Goal: Information Seeking & Learning: Learn about a topic

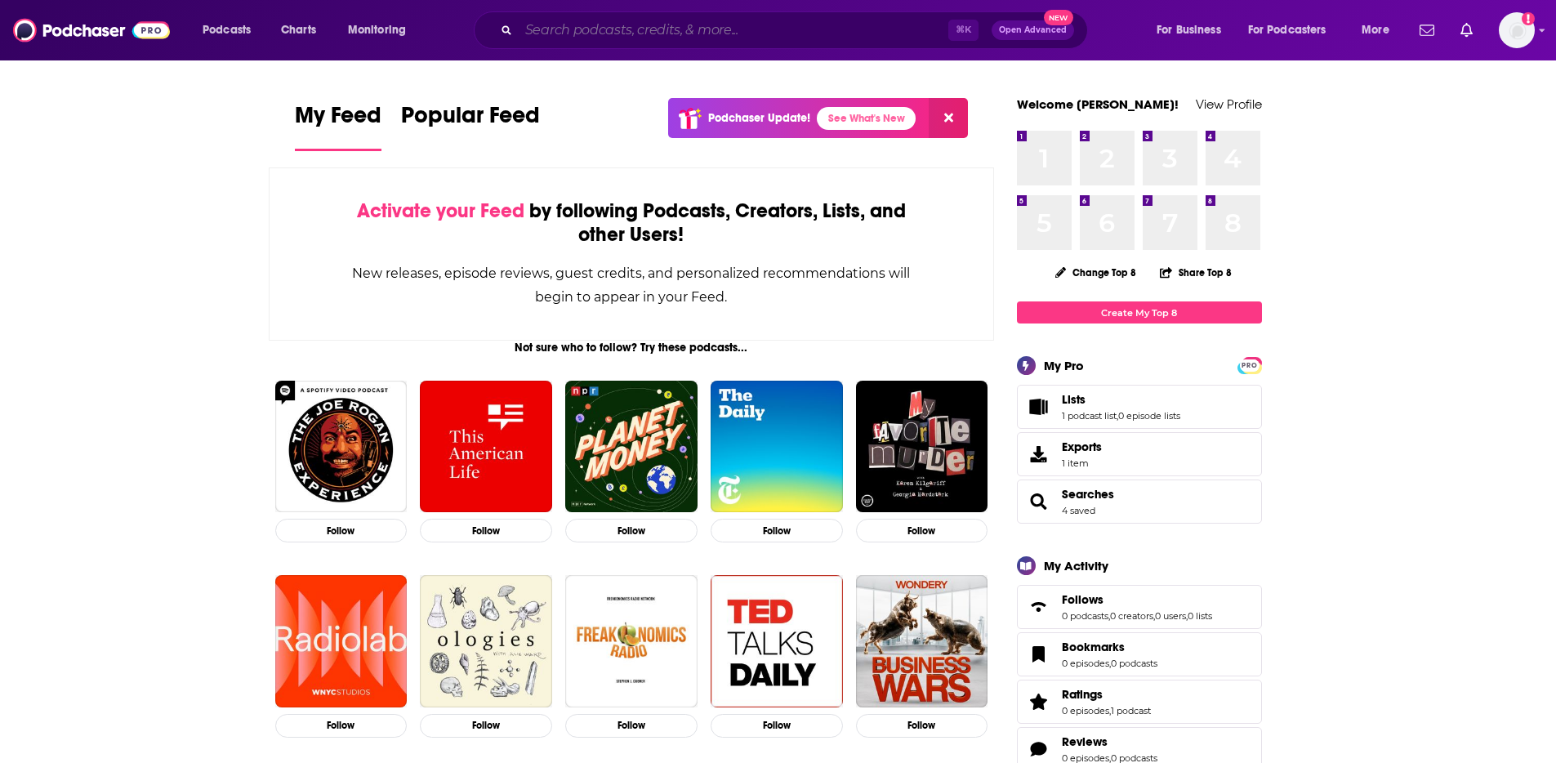
click at [614, 30] on input "Search podcasts, credits, & more..." at bounding box center [734, 30] width 430 height 26
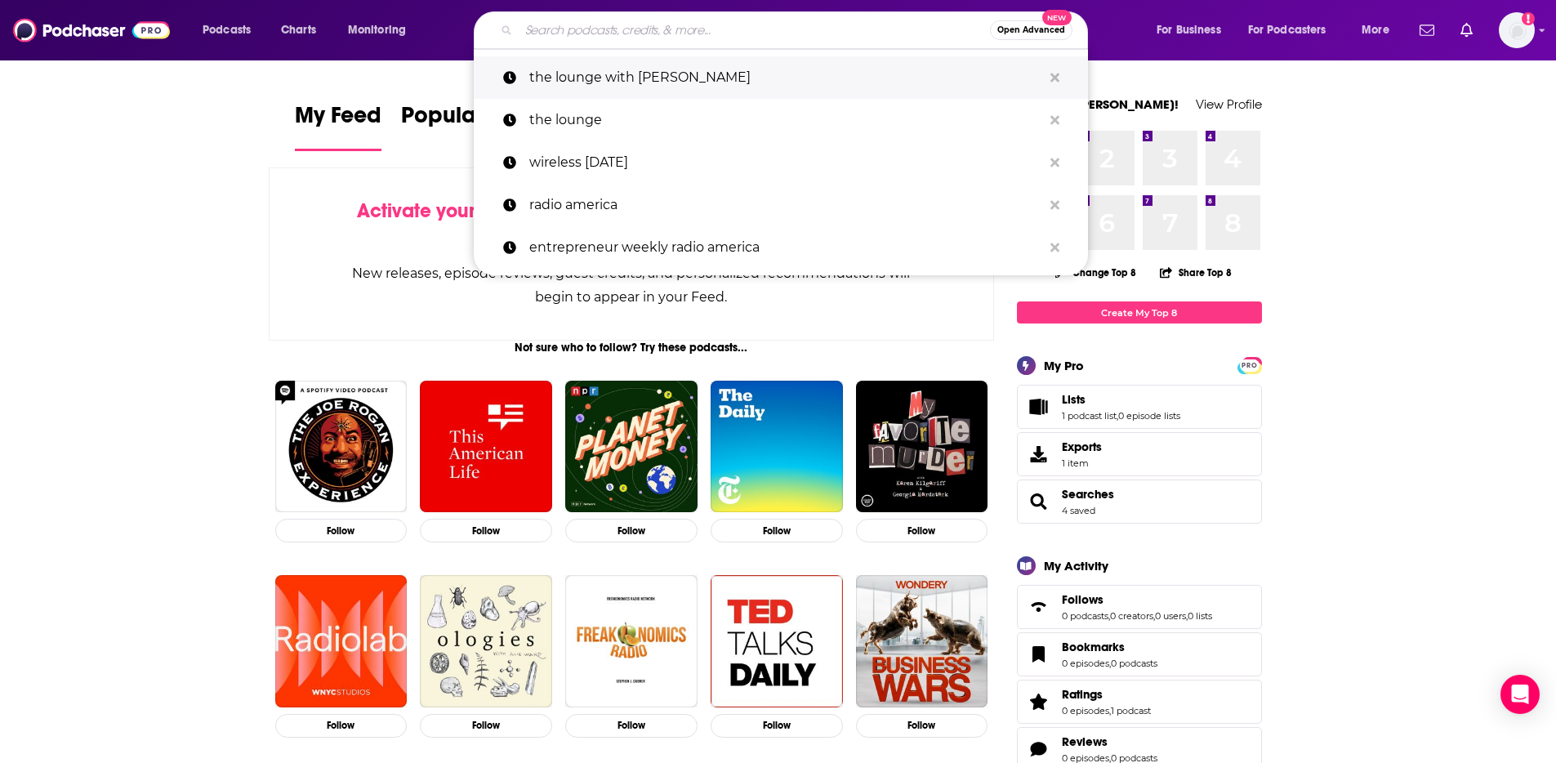
type input "f"
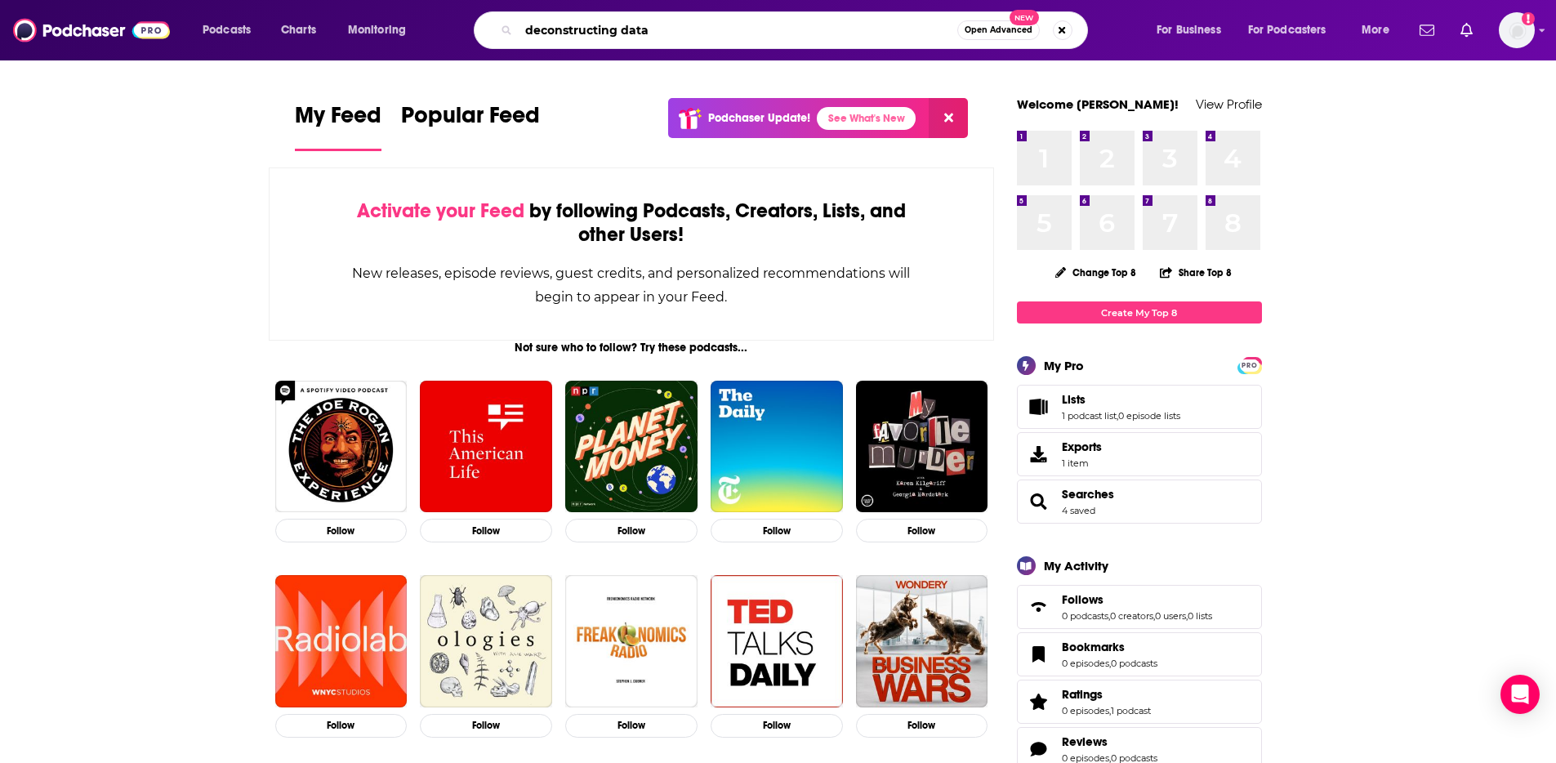
type input "deconstructing data"
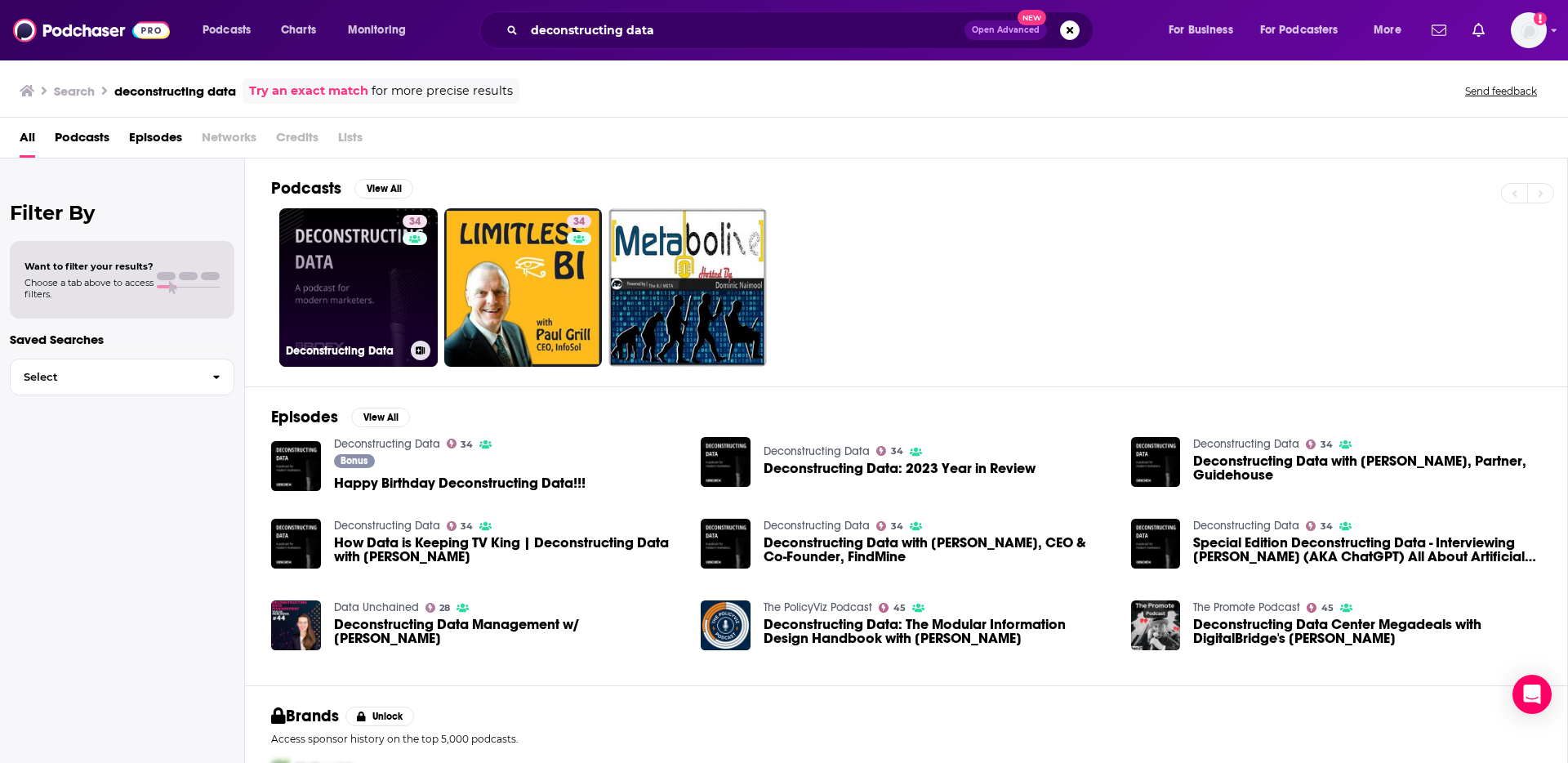
click at [315, 261] on link "34 Deconstructing Data" at bounding box center [358, 287] width 158 height 158
